Goal: Task Accomplishment & Management: Use online tool/utility

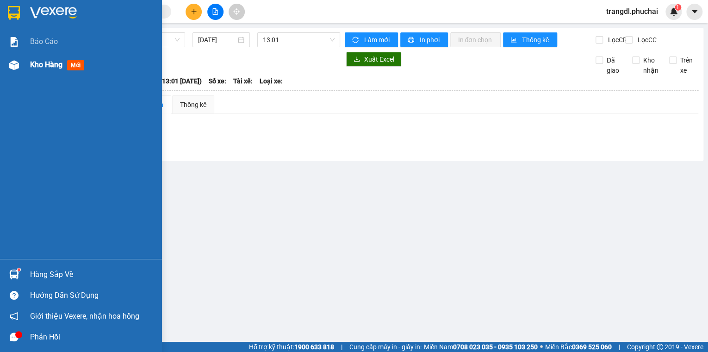
click at [21, 66] on div at bounding box center [14, 65] width 16 height 16
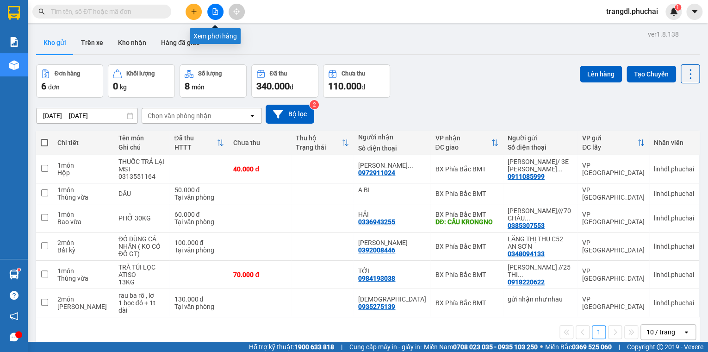
click at [213, 13] on icon "file-add" at bounding box center [215, 11] width 6 height 6
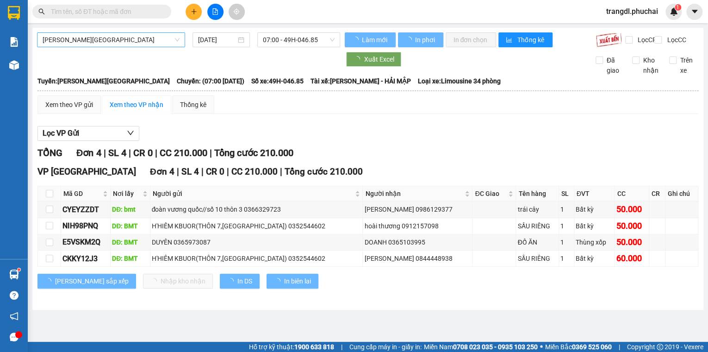
click at [73, 43] on span "[PERSON_NAME][GEOGRAPHIC_DATA]" at bounding box center [111, 40] width 137 height 14
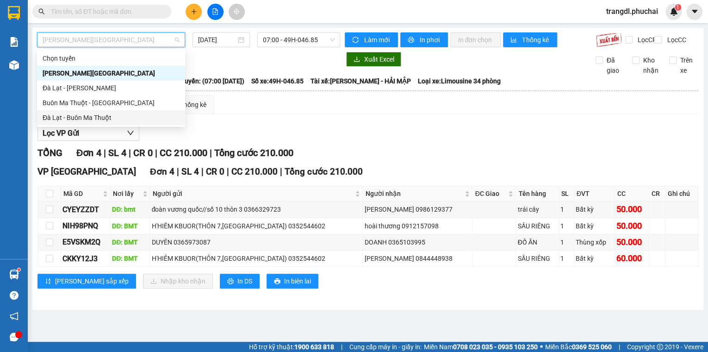
click at [120, 115] on div "Đà Lạt - Buôn Ma Thuột" at bounding box center [111, 117] width 137 height 10
type input "[DATE]"
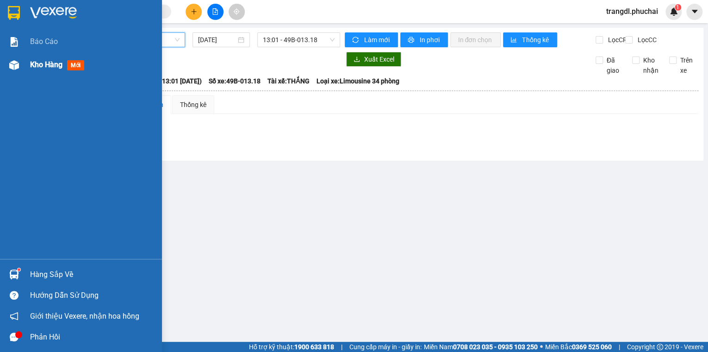
drag, startPoint x: 9, startPoint y: 66, endPoint x: 151, endPoint y: 102, distance: 146.4
click at [11, 66] on img at bounding box center [14, 65] width 10 height 10
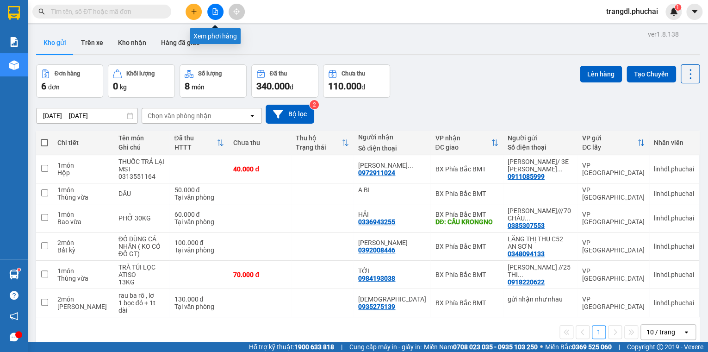
click at [215, 9] on icon "file-add" at bounding box center [215, 11] width 5 height 6
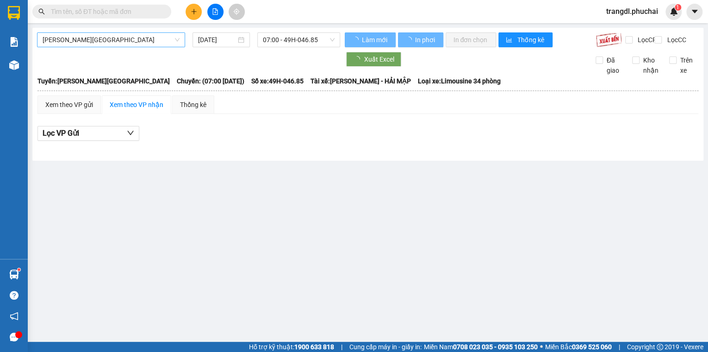
click at [126, 42] on span "[PERSON_NAME][GEOGRAPHIC_DATA]" at bounding box center [111, 40] width 137 height 14
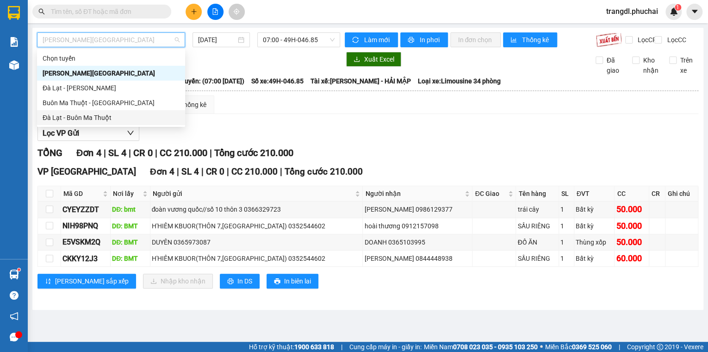
click at [145, 119] on div "Đà Lạt - Buôn Ma Thuột" at bounding box center [111, 117] width 137 height 10
type input "[DATE]"
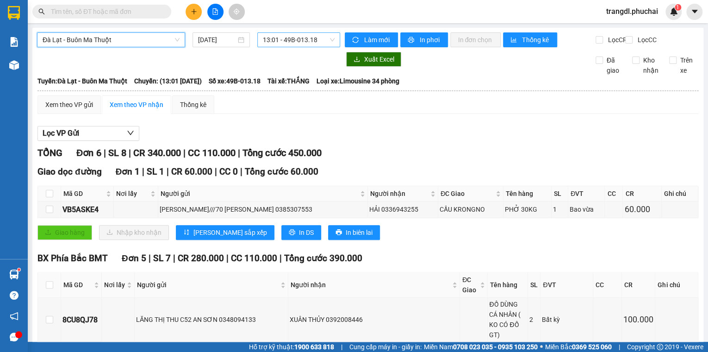
click at [278, 40] on span "13:01 - 49B-013.18" at bounding box center [299, 40] width 72 height 14
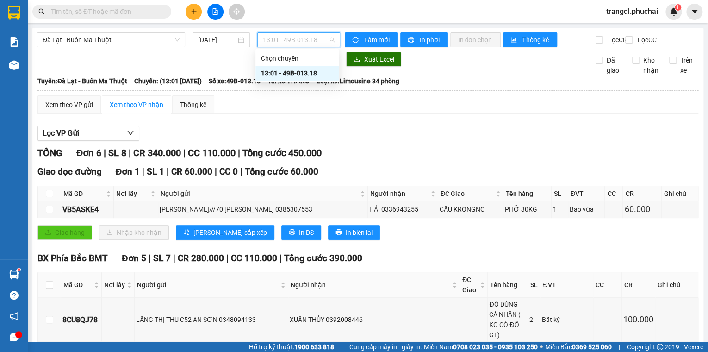
click at [372, 157] on div "TỔNG Đơn 6 | SL 8 | CR 340.000 | CC 110.000 | Tổng cước 450.000" at bounding box center [367, 153] width 661 height 14
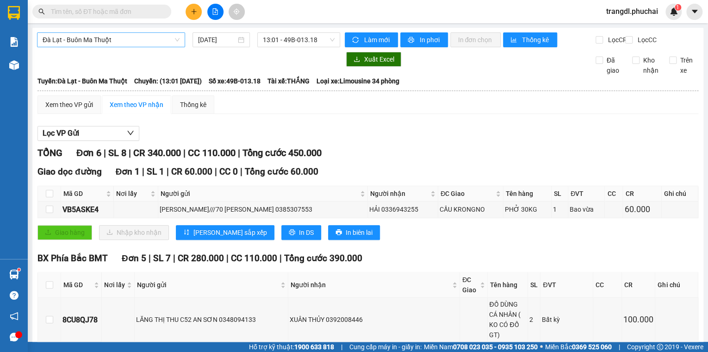
click at [104, 40] on span "Đà Lạt - Buôn Ma Thuột" at bounding box center [111, 40] width 137 height 14
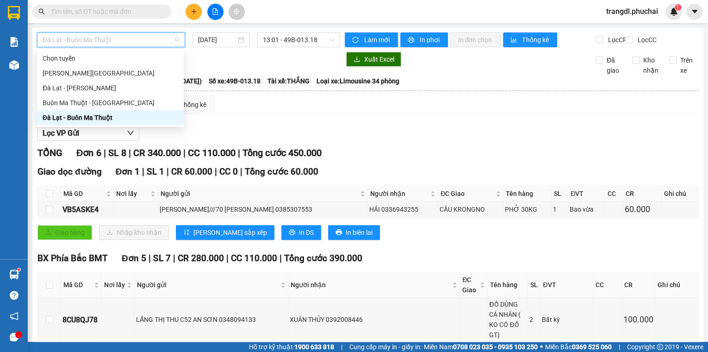
click at [117, 118] on div "Đà Lạt - Buôn Ma Thuột" at bounding box center [111, 117] width 136 height 10
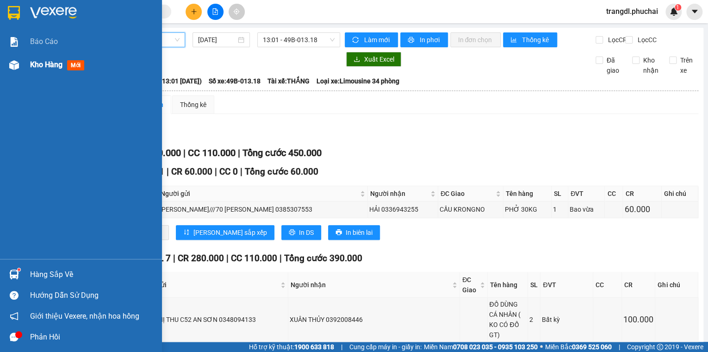
click at [18, 64] on img at bounding box center [14, 65] width 10 height 10
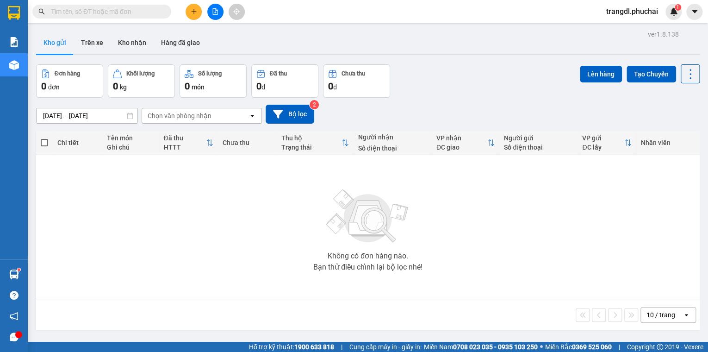
click at [215, 13] on icon "file-add" at bounding box center [215, 11] width 6 height 6
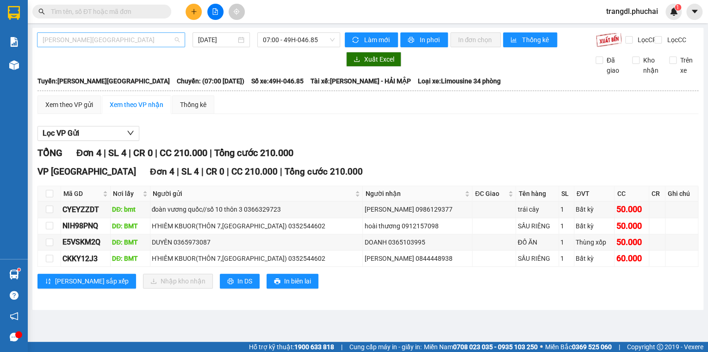
click at [118, 44] on span "[PERSON_NAME][GEOGRAPHIC_DATA]" at bounding box center [111, 40] width 137 height 14
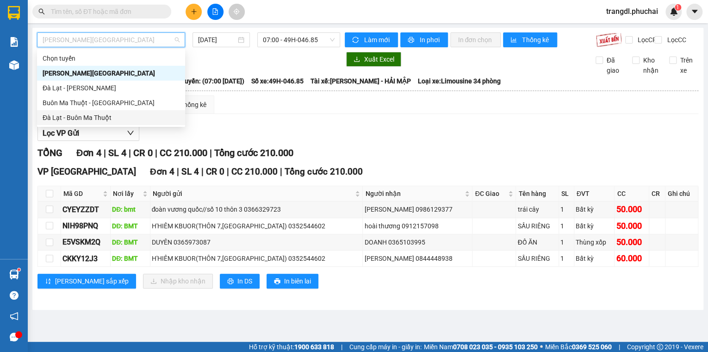
click at [133, 120] on div "Đà Lạt - Buôn Ma Thuột" at bounding box center [111, 117] width 137 height 10
type input "[DATE]"
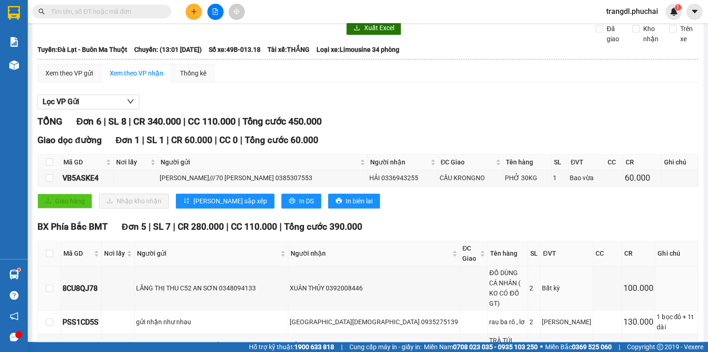
scroll to position [27, 0]
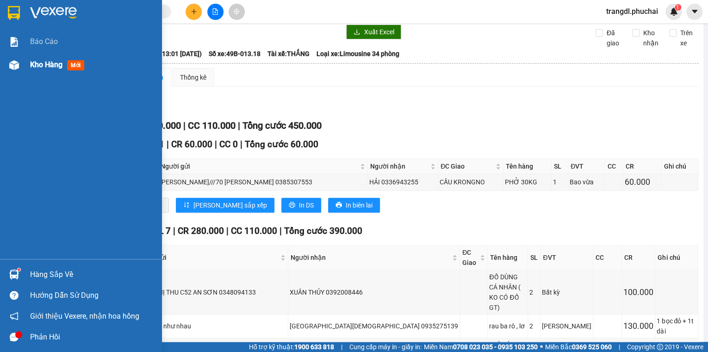
click at [18, 64] on img at bounding box center [14, 65] width 10 height 10
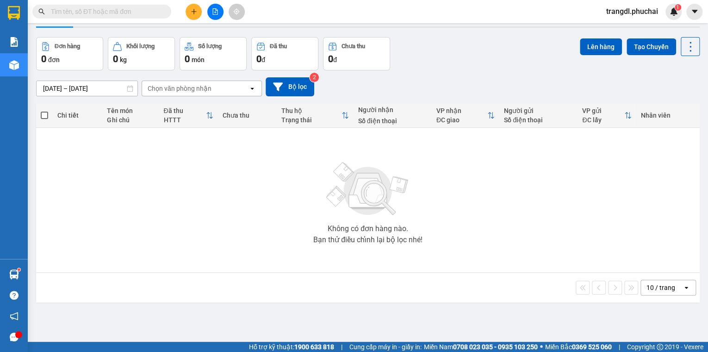
click at [193, 17] on button at bounding box center [194, 12] width 16 height 16
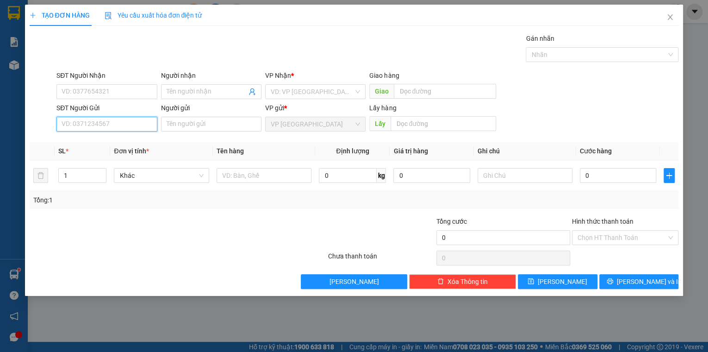
click at [102, 124] on input "SĐT Người Gửi" at bounding box center [106, 124] width 100 height 15
type input "0"
click at [95, 89] on input "SĐT Người Nhận" at bounding box center [106, 91] width 100 height 15
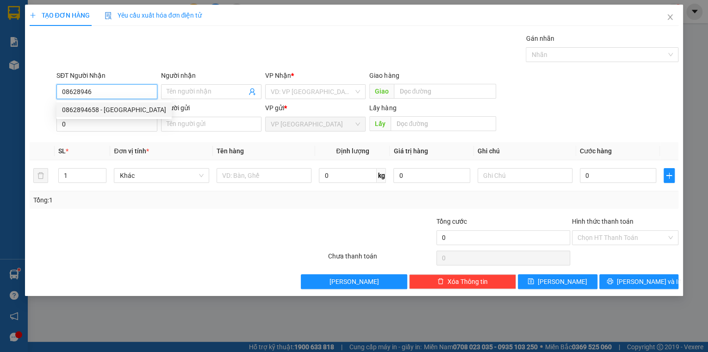
click at [107, 110] on div "0862894658 - [GEOGRAPHIC_DATA]" at bounding box center [114, 110] width 104 height 10
type input "0862894658"
type input "HÀ"
type input "KM5 GẦN TRG CHÍNH TRỊ"
type input "70.000"
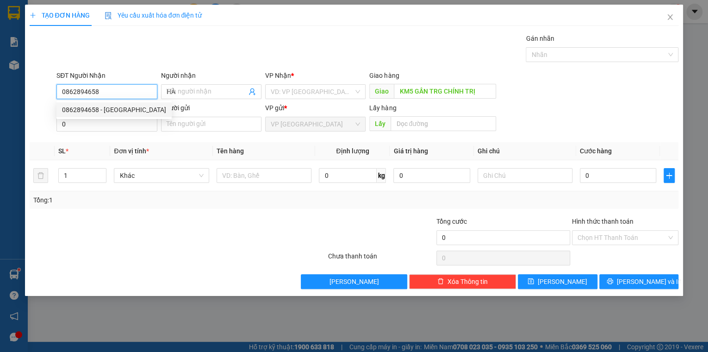
type input "70.000"
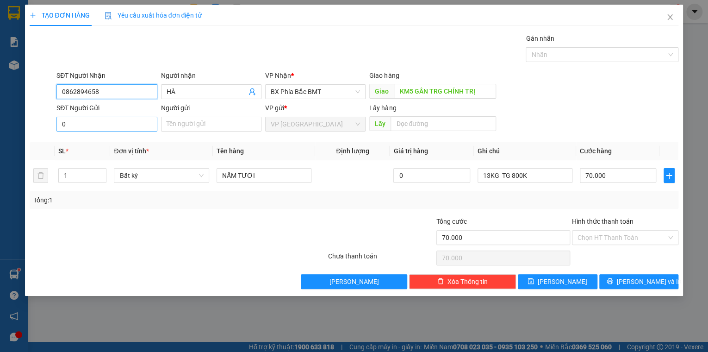
type input "0862894658"
click at [98, 125] on input "0" at bounding box center [106, 124] width 100 height 15
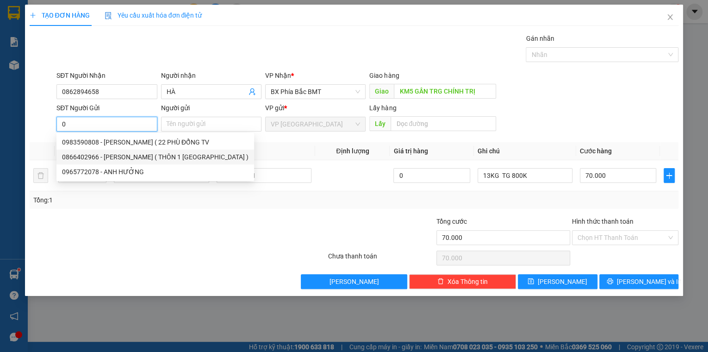
click at [99, 158] on div "0866402966 - [PERSON_NAME] ( THÔN 1 [GEOGRAPHIC_DATA] )" at bounding box center [155, 157] width 186 height 10
type input "0866402966"
type input "[PERSON_NAME] ( THÔN 1 [GEOGRAPHIC_DATA] )"
type input "BX"
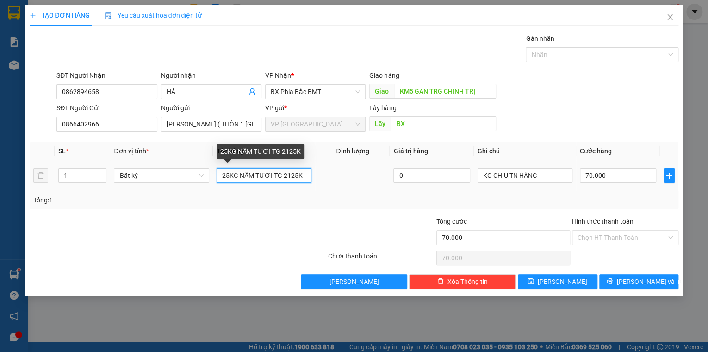
drag, startPoint x: 237, startPoint y: 176, endPoint x: 228, endPoint y: 176, distance: 8.8
click at [228, 176] on input "25KG NẤM TƯƠI TG 2125K" at bounding box center [264, 175] width 95 height 15
drag, startPoint x: 279, startPoint y: 178, endPoint x: 305, endPoint y: 166, distance: 28.6
click at [305, 177] on input "20KG NẤM TƯƠI TG 2125K" at bounding box center [264, 175] width 95 height 15
click at [239, 173] on input "20KG NẤM TƯƠI TG" at bounding box center [264, 175] width 95 height 15
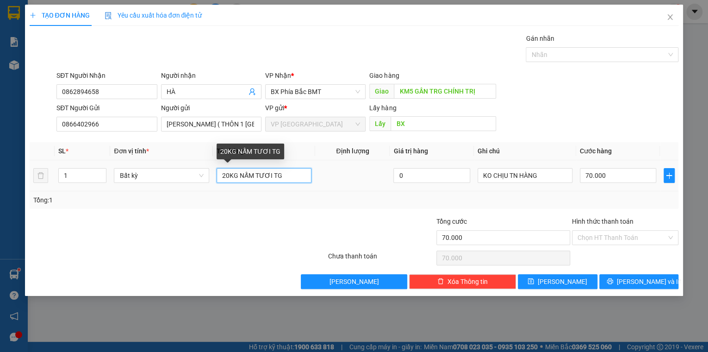
click at [285, 178] on input "20KG NẤM TƯƠI TG" at bounding box center [264, 175] width 95 height 15
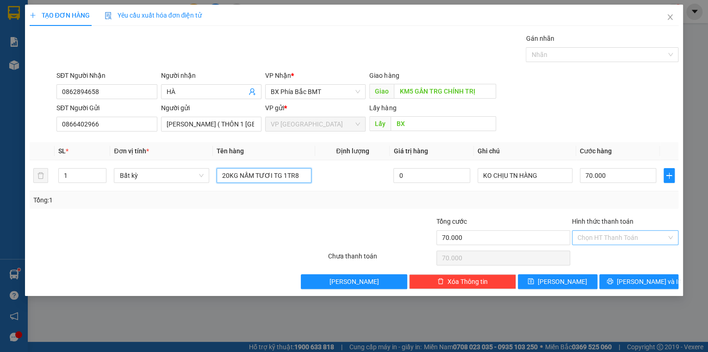
type input "20KG NẤM TƯƠI TG 1TR8"
click at [606, 233] on input "Hình thức thanh toán" at bounding box center [621, 237] width 89 height 14
drag, startPoint x: 306, startPoint y: 232, endPoint x: 267, endPoint y: 218, distance: 41.3
click at [306, 232] on div at bounding box center [272, 232] width 108 height 32
click at [590, 239] on input "Hình thức thanh toán" at bounding box center [621, 237] width 89 height 14
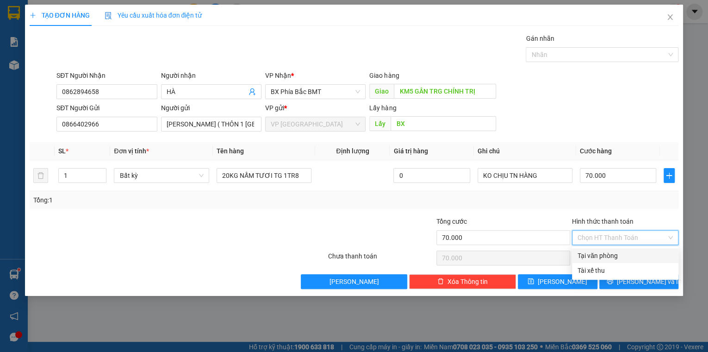
click at [607, 256] on div "Tại văn phòng" at bounding box center [624, 255] width 95 height 10
type input "0"
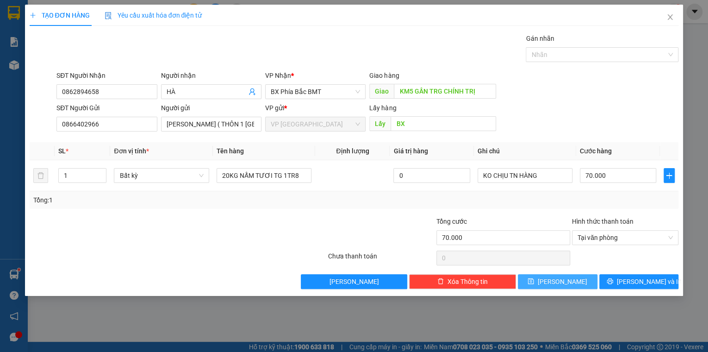
click at [543, 279] on button "[PERSON_NAME]" at bounding box center [558, 281] width 80 height 15
type input "0"
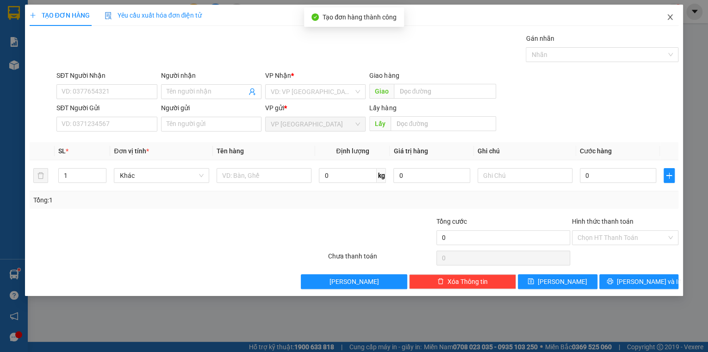
click at [669, 18] on icon "close" at bounding box center [669, 16] width 7 height 7
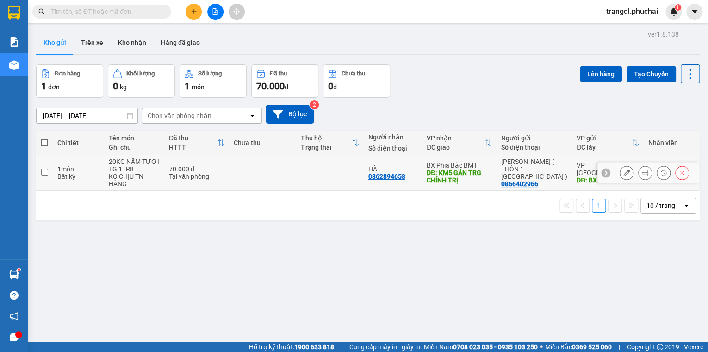
click at [642, 172] on icon at bounding box center [645, 172] width 6 height 6
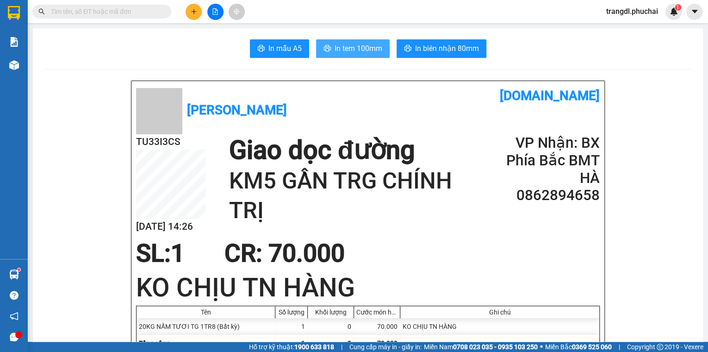
click at [327, 48] on icon "printer" at bounding box center [326, 47] width 7 height 7
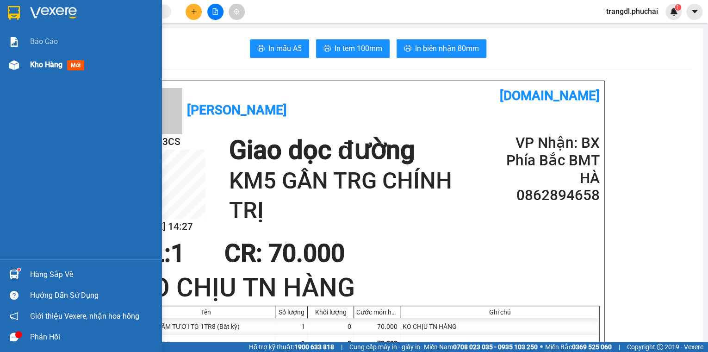
click at [13, 67] on img at bounding box center [14, 65] width 10 height 10
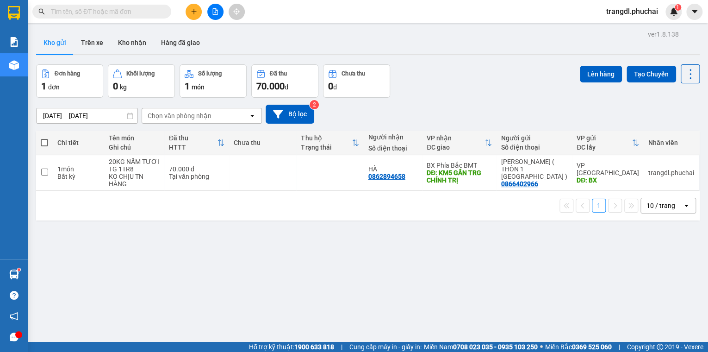
click at [212, 15] on button at bounding box center [215, 12] width 16 height 16
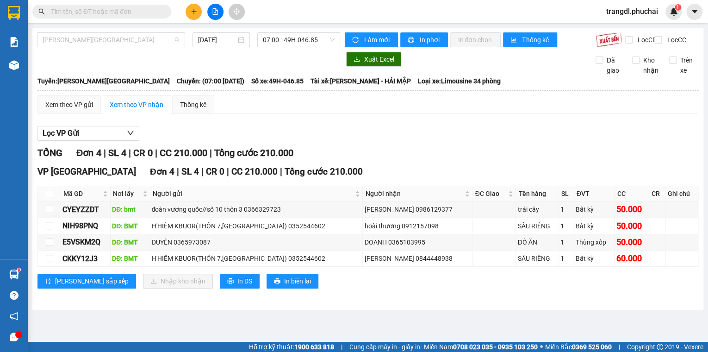
drag, startPoint x: 102, startPoint y: 41, endPoint x: 104, endPoint y: 77, distance: 36.1
click at [102, 41] on span "[PERSON_NAME][GEOGRAPHIC_DATA]" at bounding box center [111, 40] width 137 height 14
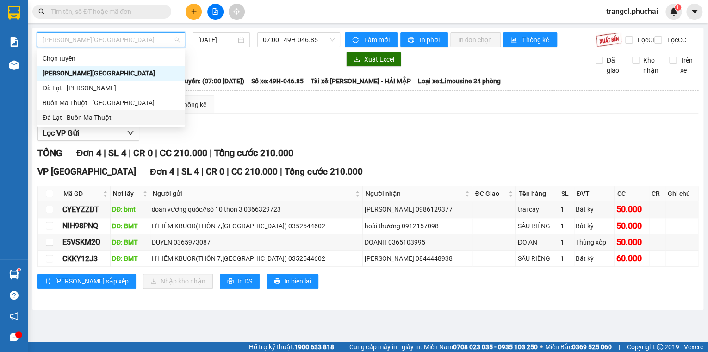
click at [117, 118] on div "Đà Lạt - Buôn Ma Thuột" at bounding box center [111, 117] width 137 height 10
type input "[DATE]"
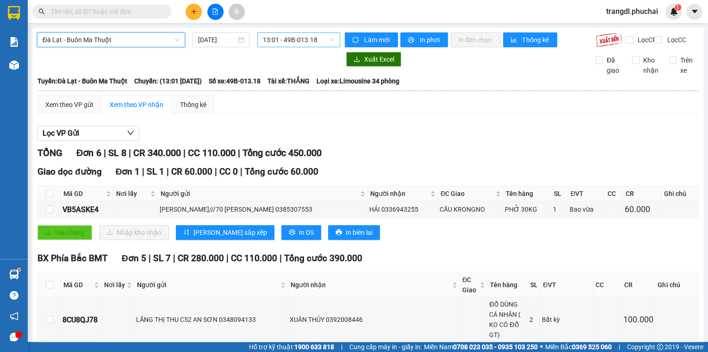
click at [297, 38] on span "13:01 - 49B-013.18" at bounding box center [299, 40] width 72 height 14
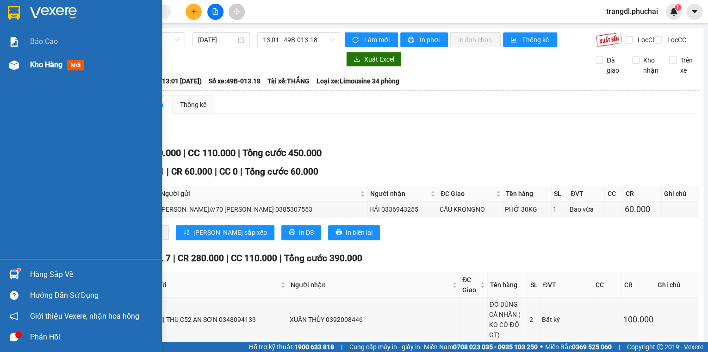
click at [12, 65] on img at bounding box center [14, 65] width 10 height 10
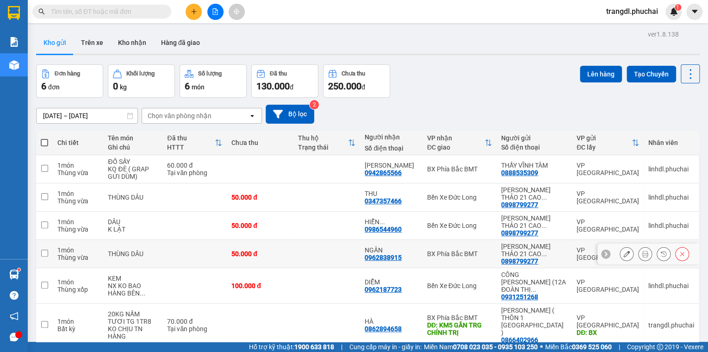
scroll to position [43, 0]
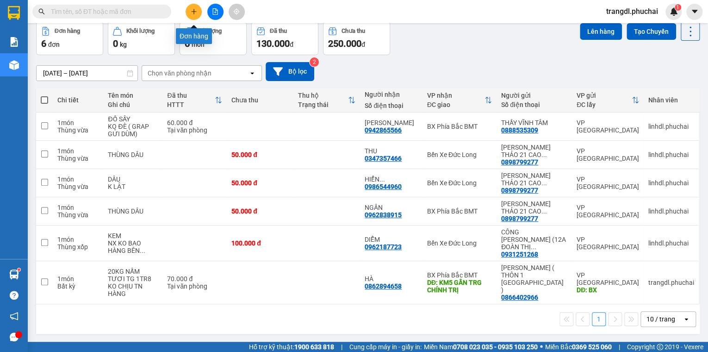
click at [198, 9] on button at bounding box center [194, 12] width 16 height 16
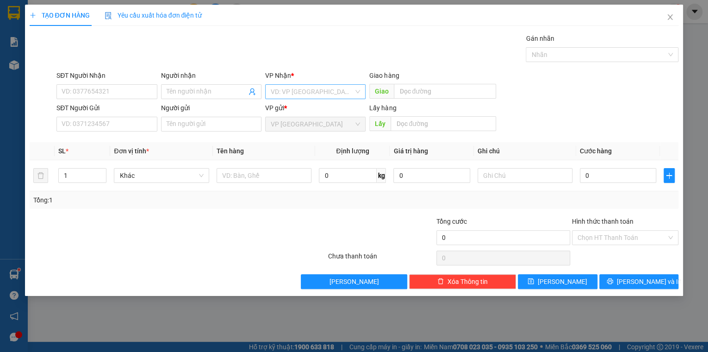
click at [293, 90] on input "search" at bounding box center [312, 92] width 83 height 14
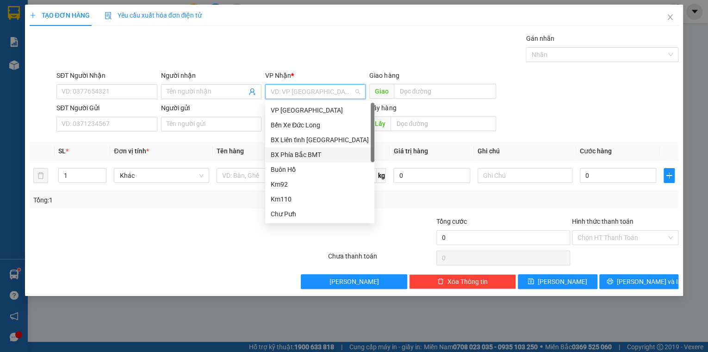
drag, startPoint x: 325, startPoint y: 155, endPoint x: 360, endPoint y: 127, distance: 44.5
click at [325, 155] on div "BX Phía Bắc BMT" at bounding box center [320, 154] width 98 height 10
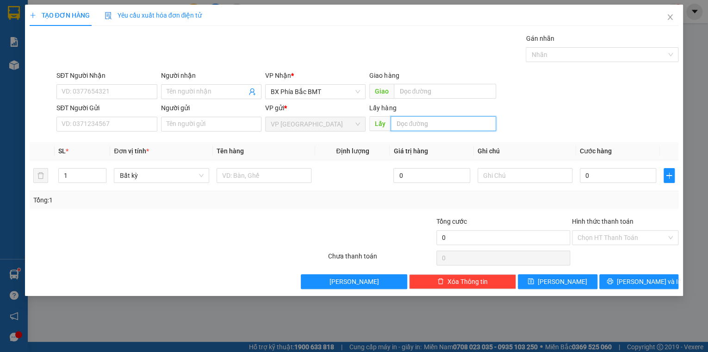
drag, startPoint x: 425, startPoint y: 122, endPoint x: 408, endPoint y: 139, distance: 23.9
click at [425, 122] on input "text" at bounding box center [442, 123] width 105 height 15
click at [155, 174] on span "Bất kỳ" at bounding box center [161, 175] width 84 height 14
type input "BX"
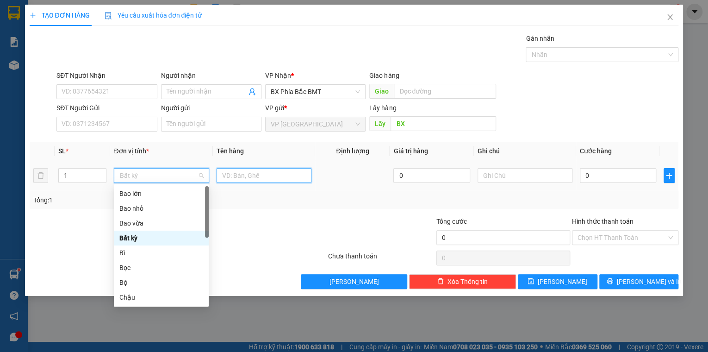
click at [248, 177] on input "text" at bounding box center [264, 175] width 95 height 15
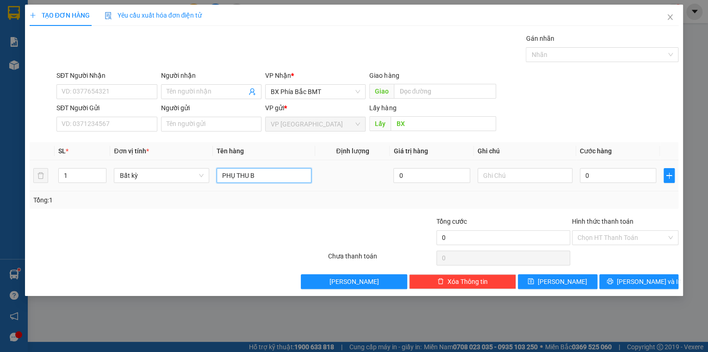
click at [296, 176] on input "PHỤ THU B" at bounding box center [264, 175] width 95 height 15
type input "PHỤ THU B1"
click at [602, 179] on input "0" at bounding box center [618, 175] width 76 height 15
type input "2"
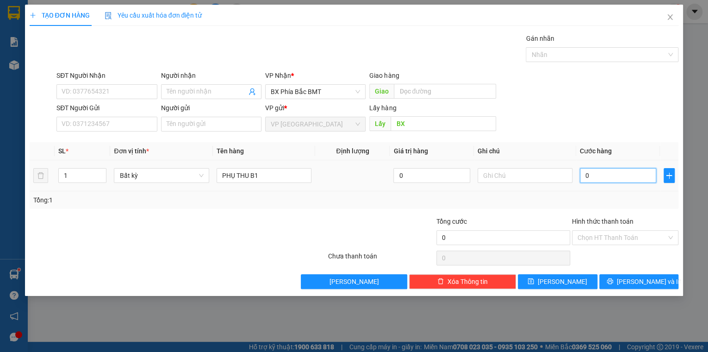
type input "2"
type input "20"
type input "200"
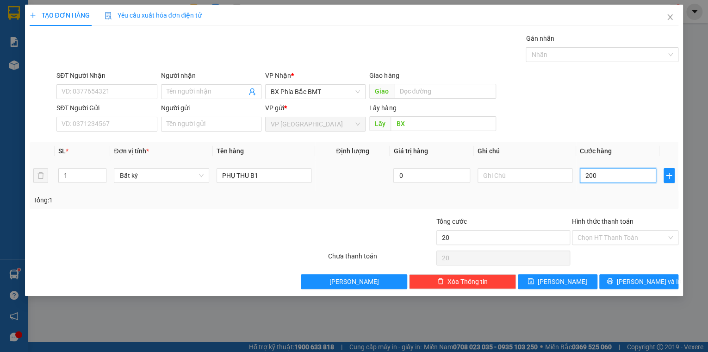
type input "200"
type input "2.000"
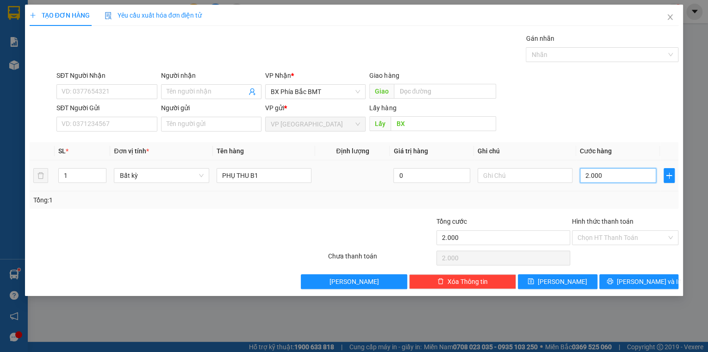
type input "20.000"
type input "200.000"
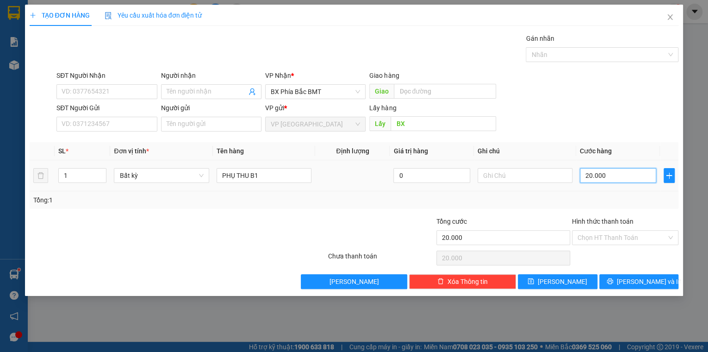
type input "200.000"
click at [600, 238] on input "Hình thức thanh toán" at bounding box center [621, 237] width 89 height 14
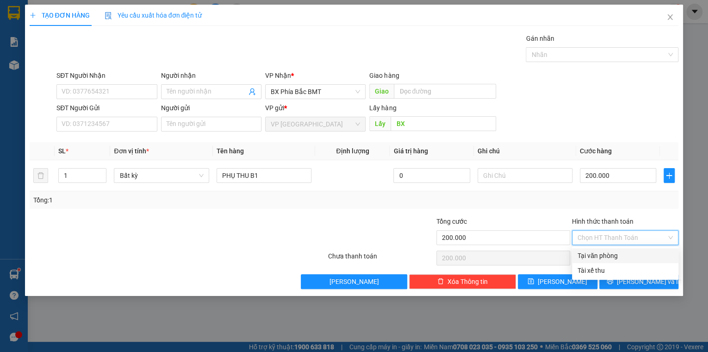
click at [596, 257] on div "Tại văn phòng" at bounding box center [624, 255] width 95 height 10
type input "0"
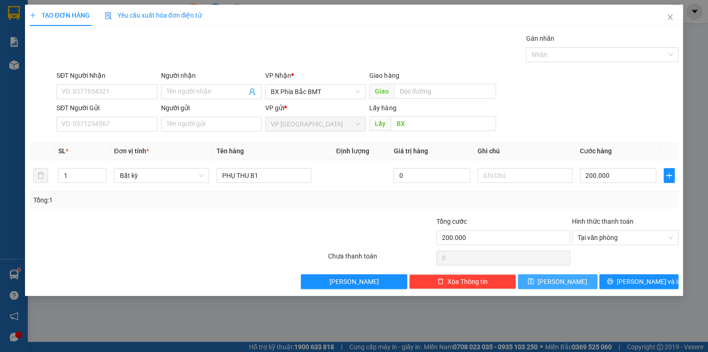
click at [568, 280] on button "[PERSON_NAME]" at bounding box center [558, 281] width 80 height 15
type input "0"
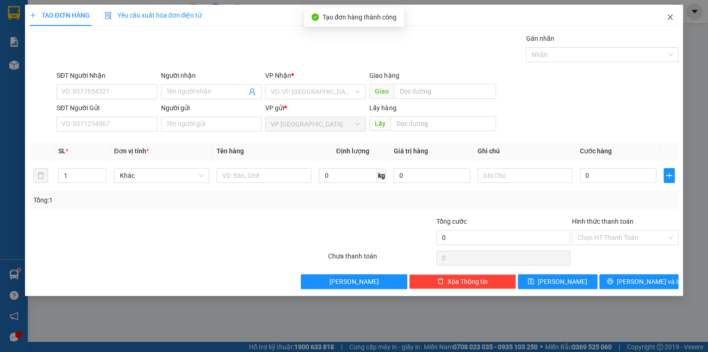
click at [671, 17] on icon "close" at bounding box center [669, 16] width 7 height 7
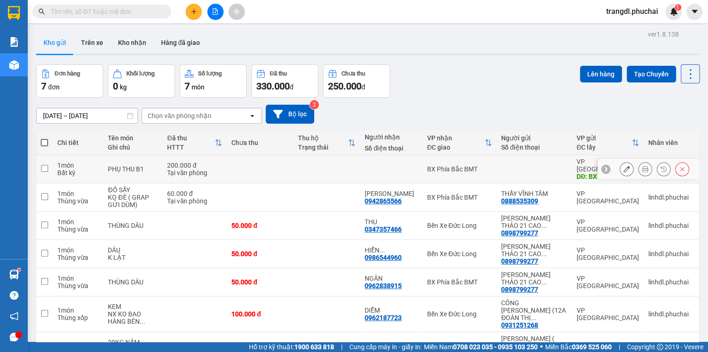
click at [250, 173] on td at bounding box center [260, 169] width 67 height 28
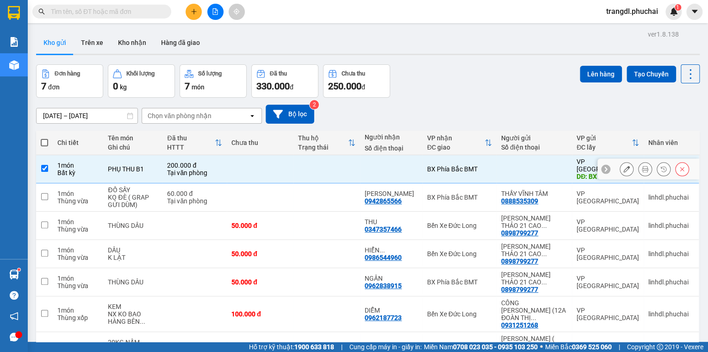
checkbox input "true"
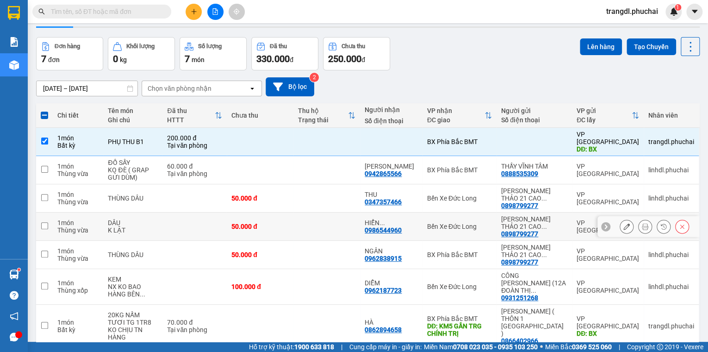
scroll to position [48, 0]
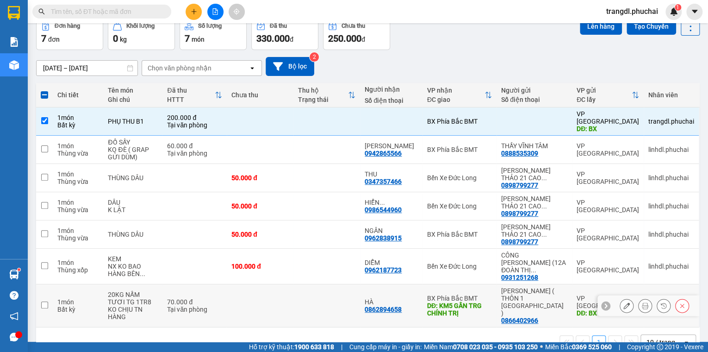
click at [205, 298] on div "70.000 đ" at bounding box center [194, 301] width 55 height 7
checkbox input "true"
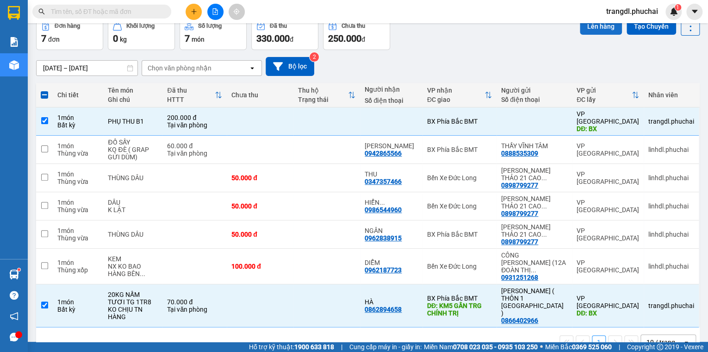
click at [590, 30] on button "Lên hàng" at bounding box center [601, 26] width 42 height 17
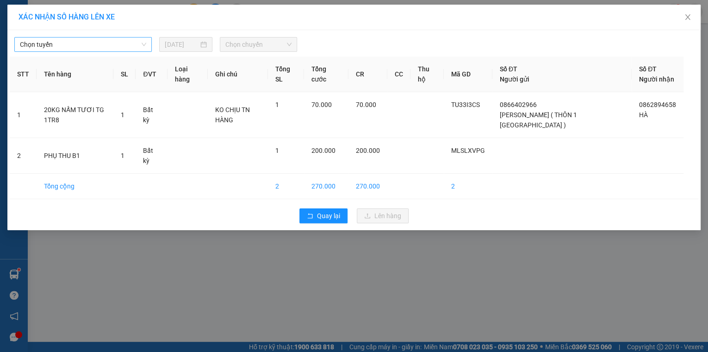
click at [102, 47] on span "Chọn tuyến" at bounding box center [83, 44] width 126 height 14
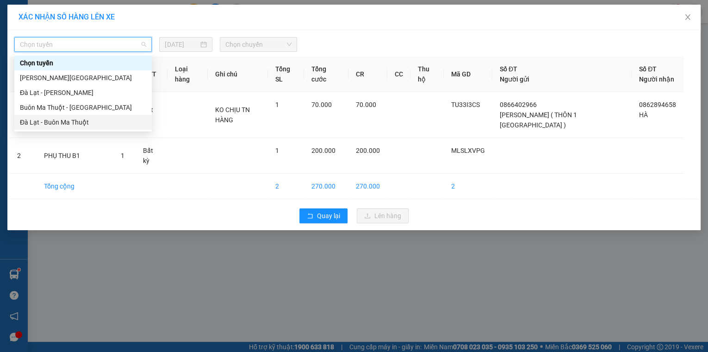
click at [108, 125] on div "Đà Lạt - Buôn Ma Thuột" at bounding box center [83, 122] width 126 height 10
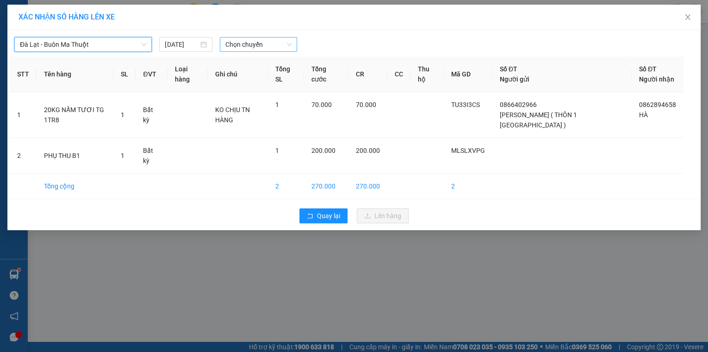
click at [248, 44] on span "Chọn chuyến" at bounding box center [258, 44] width 66 height 14
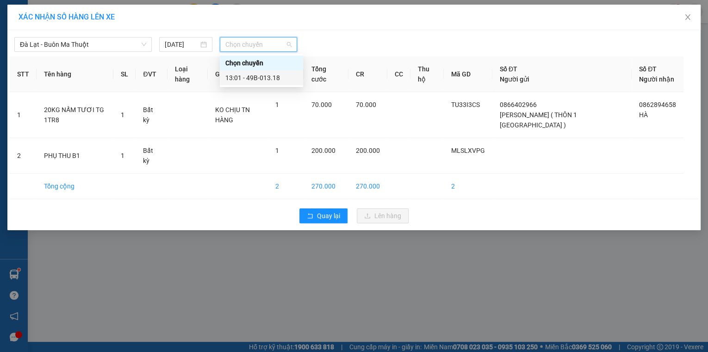
click at [238, 81] on div "13:01 - 49B-013.18" at bounding box center [261, 78] width 72 height 10
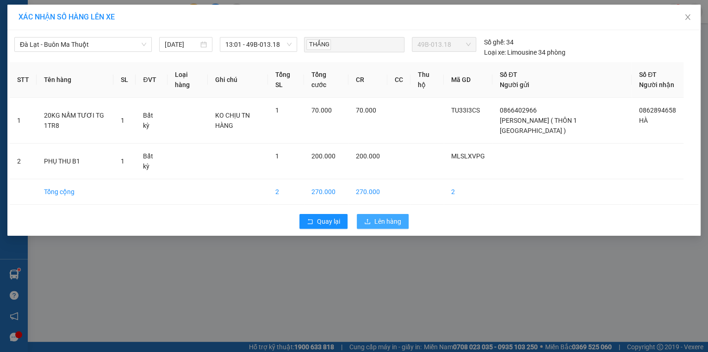
click at [366, 220] on icon "upload" at bounding box center [367, 221] width 6 height 6
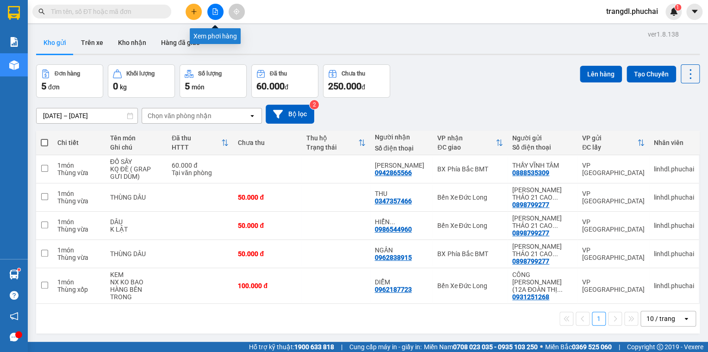
click at [210, 11] on button at bounding box center [215, 12] width 16 height 16
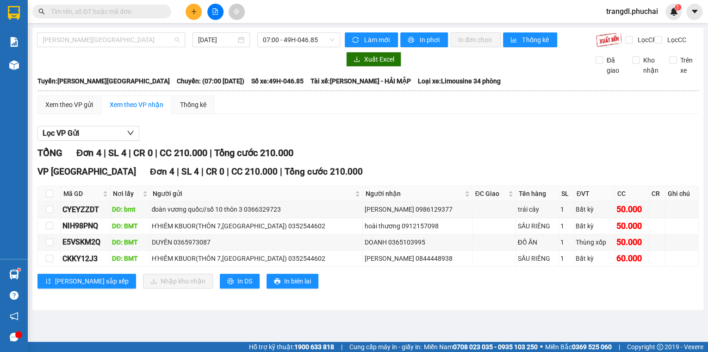
drag, startPoint x: 118, startPoint y: 43, endPoint x: 124, endPoint y: 93, distance: 50.4
click at [118, 43] on span "[PERSON_NAME][GEOGRAPHIC_DATA]" at bounding box center [111, 40] width 137 height 14
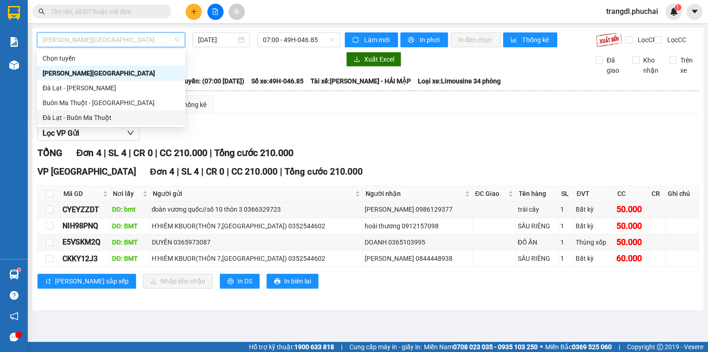
click at [135, 119] on div "Đà Lạt - Buôn Ma Thuột" at bounding box center [111, 117] width 137 height 10
type input "[DATE]"
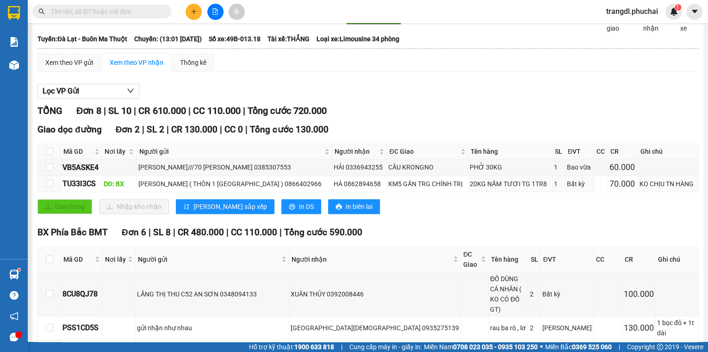
scroll to position [171, 0]
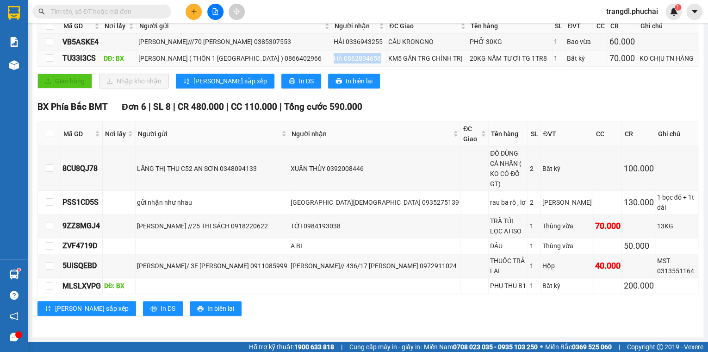
drag, startPoint x: 368, startPoint y: 62, endPoint x: 324, endPoint y: 67, distance: 44.7
click at [334, 63] on div "HÀ 0862894658" at bounding box center [359, 58] width 51 height 10
copy div "HÀ 0862894658"
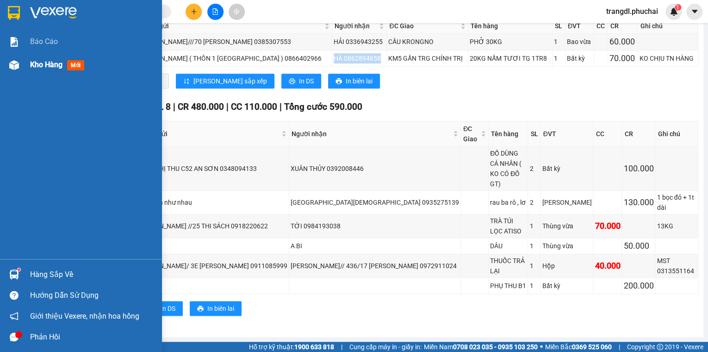
click at [9, 66] on img at bounding box center [14, 65] width 10 height 10
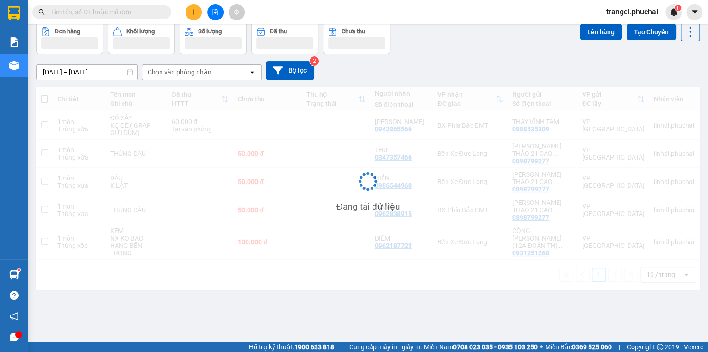
scroll to position [43, 0]
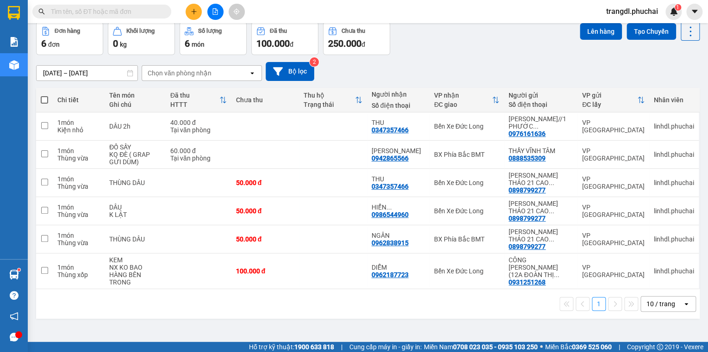
click at [213, 13] on icon "file-add" at bounding box center [215, 11] width 6 height 6
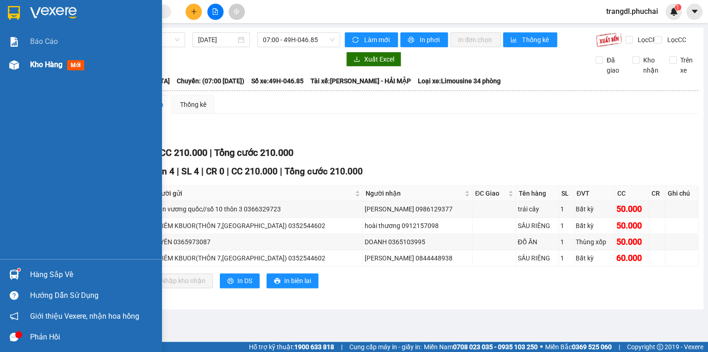
drag, startPoint x: 20, startPoint y: 68, endPoint x: 104, endPoint y: 81, distance: 84.4
click at [20, 68] on div at bounding box center [14, 65] width 16 height 16
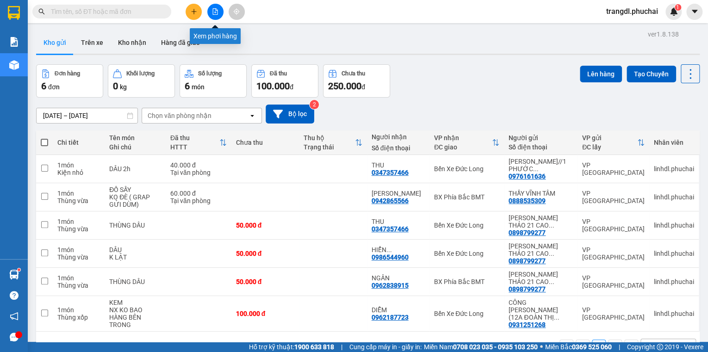
click at [219, 13] on button at bounding box center [215, 12] width 16 height 16
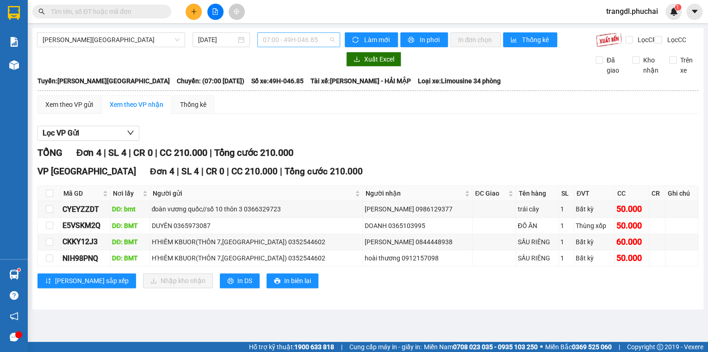
click at [286, 42] on span "07:00 - 49H-046.85" at bounding box center [299, 40] width 72 height 14
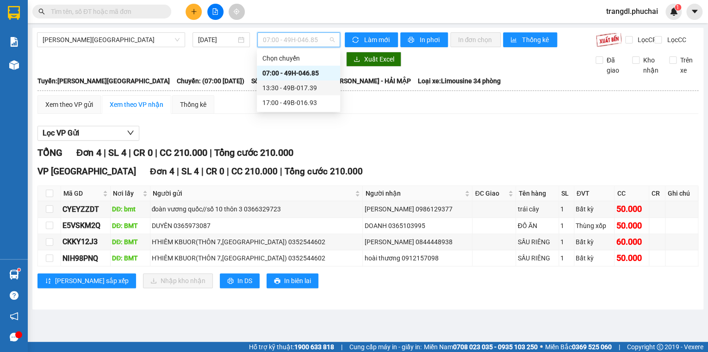
click at [311, 87] on div "13:30 - 49B-017.39" at bounding box center [298, 88] width 72 height 10
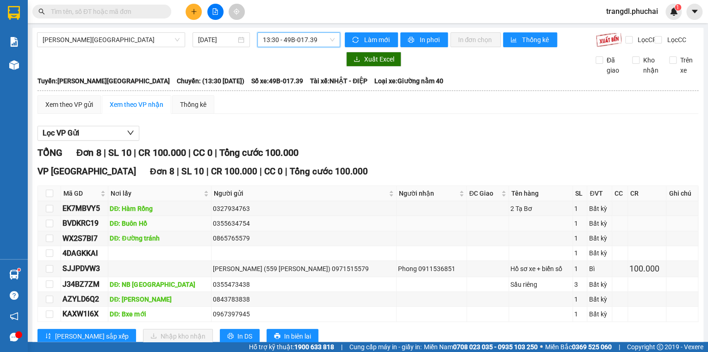
scroll to position [34, 0]
